Goal: Answer question/provide support

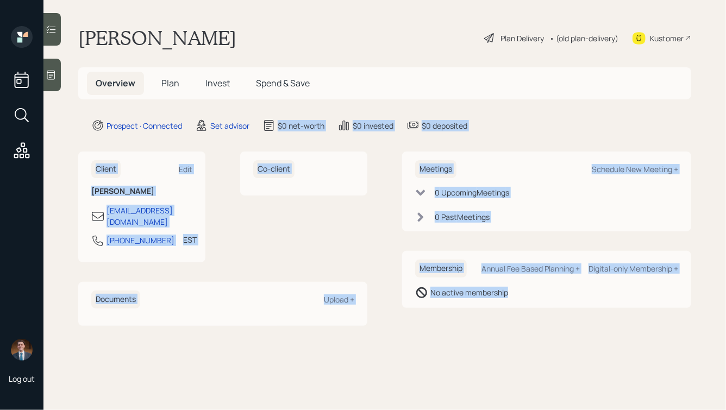
click at [297, 124] on div "$0 net-worth" at bounding box center [301, 125] width 47 height 11
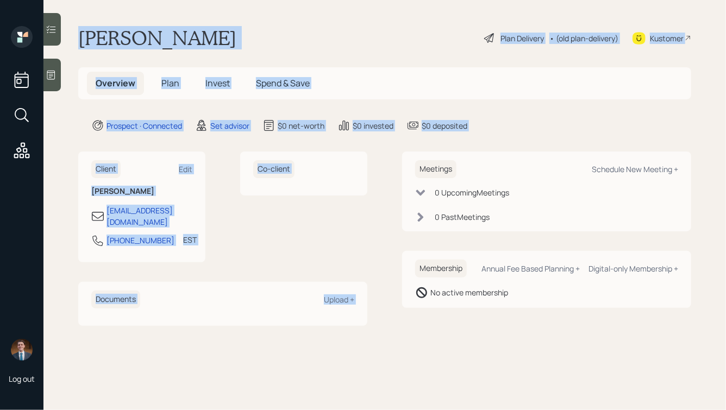
drag, startPoint x: 490, startPoint y: 135, endPoint x: 234, endPoint y: 3, distance: 288.1
click at [234, 3] on main "[PERSON_NAME] Plan Delivery • (old plan-delivery) Kustomer Overview Plan Invest…" at bounding box center [384, 205] width 683 height 410
click at [183, 39] on h1 "[PERSON_NAME]" at bounding box center [157, 38] width 158 height 24
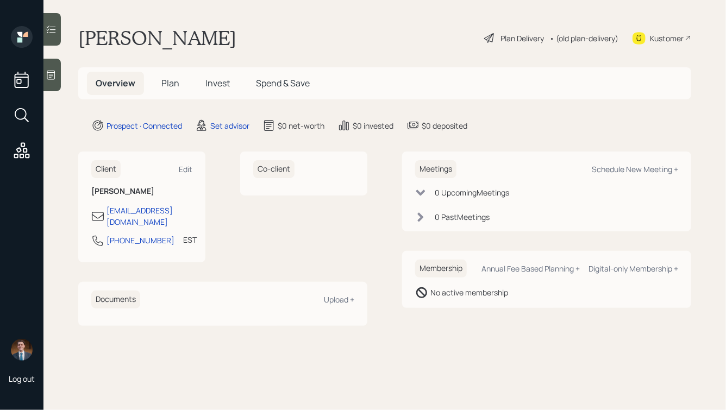
click at [52, 77] on icon at bounding box center [51, 75] width 11 height 11
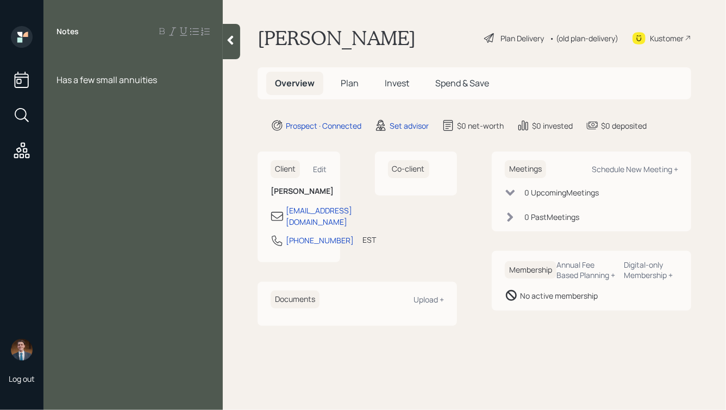
click at [101, 70] on div at bounding box center [133, 68] width 153 height 12
click at [68, 55] on div at bounding box center [133, 56] width 153 height 12
drag, startPoint x: 142, startPoint y: 57, endPoint x: 83, endPoint y: 56, distance: 59.3
click at [83, 56] on span "Runs an independent baking" at bounding box center [114, 56] width 114 height 12
click at [133, 57] on div "Runs a baking" at bounding box center [133, 56] width 153 height 12
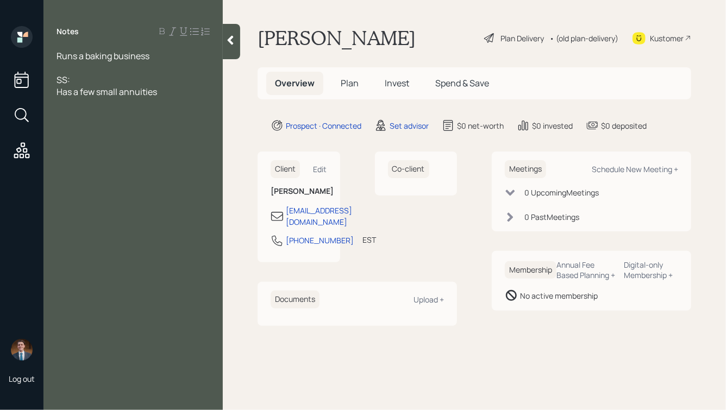
click at [170, 97] on div "Has a few small annuities" at bounding box center [133, 92] width 153 height 12
click at [158, 60] on div "Runs a baking business" at bounding box center [133, 56] width 153 height 12
click at [87, 83] on div "SS:" at bounding box center [133, 80] width 153 height 12
click at [226, 45] on icon at bounding box center [230, 40] width 11 height 11
